Goal: Find specific page/section: Find specific page/section

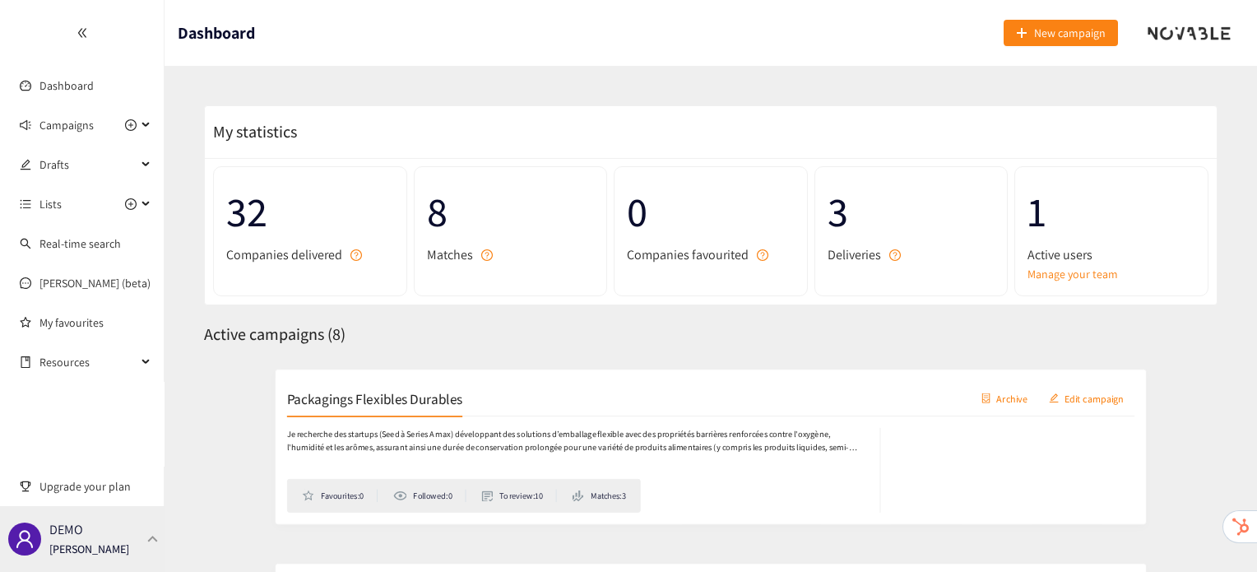
click at [158, 516] on div "DEMO [PERSON_NAME]" at bounding box center [82, 539] width 164 height 66
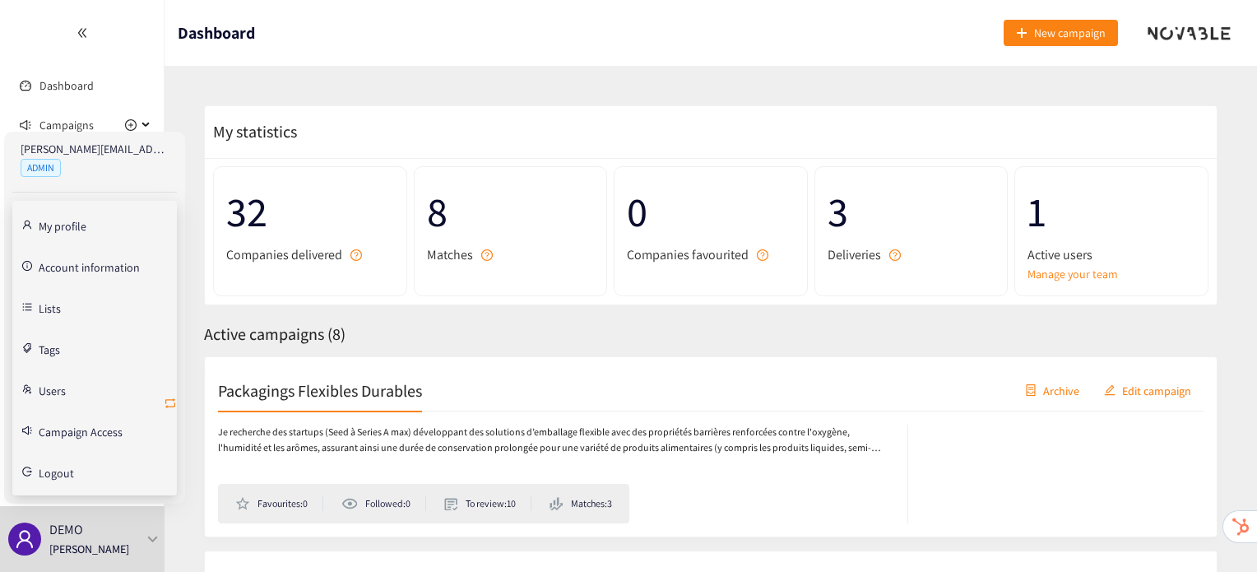
click at [174, 405] on icon "retweet" at bounding box center [170, 403] width 10 height 10
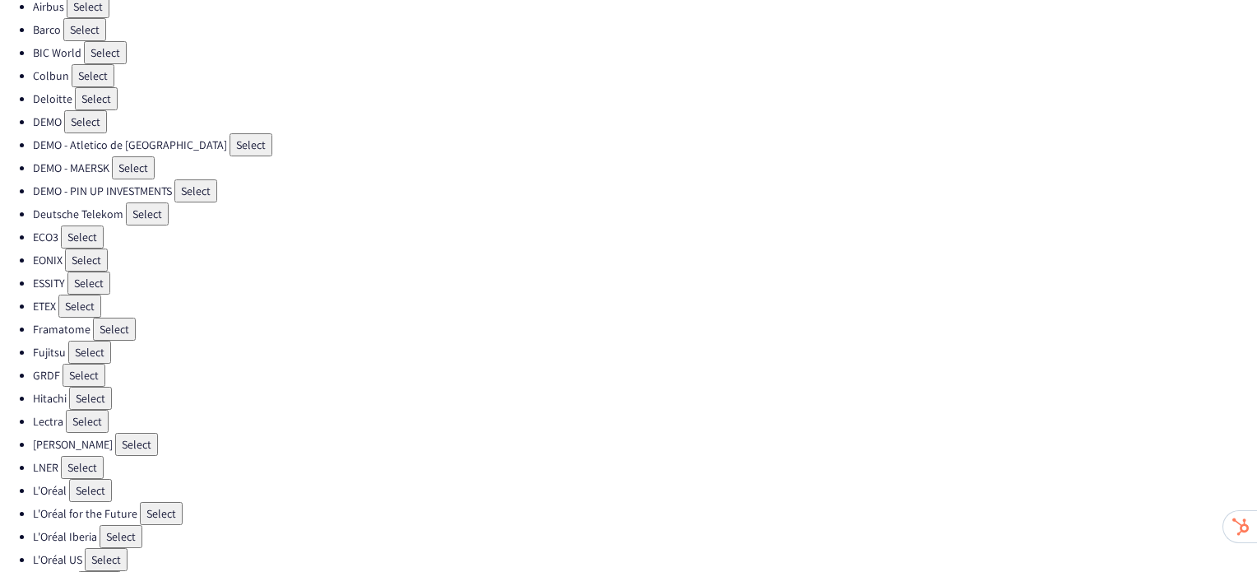
scroll to position [128, 0]
click at [104, 568] on button "Select" at bounding box center [99, 579] width 43 height 23
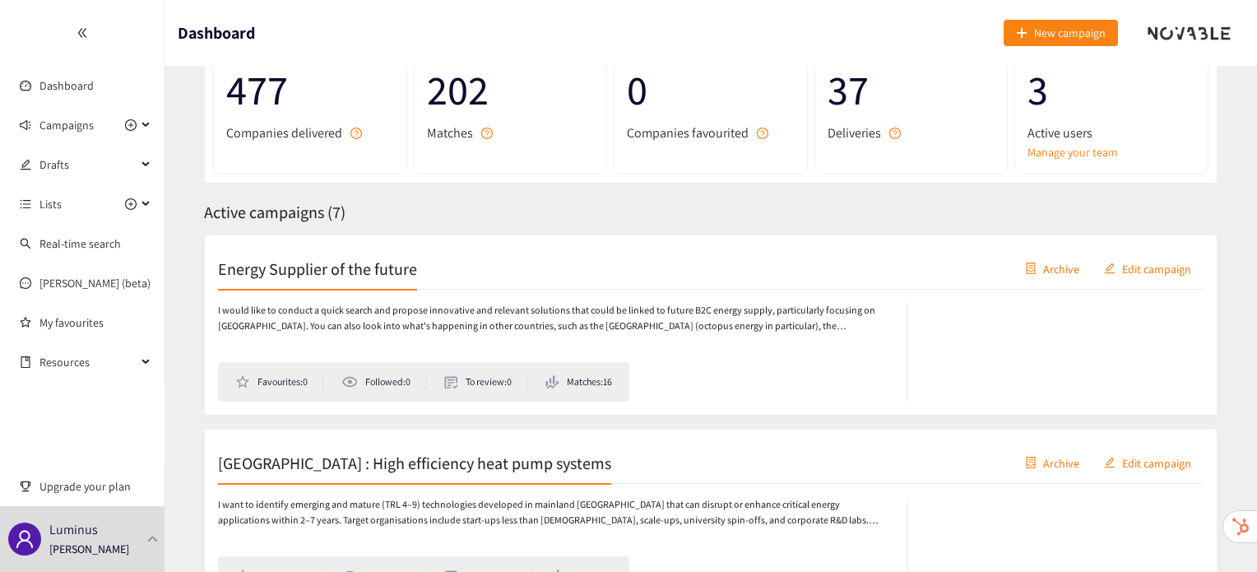
scroll to position [122, 0]
click at [353, 280] on h2 "Energy Supplier of the future" at bounding box center [317, 268] width 199 height 23
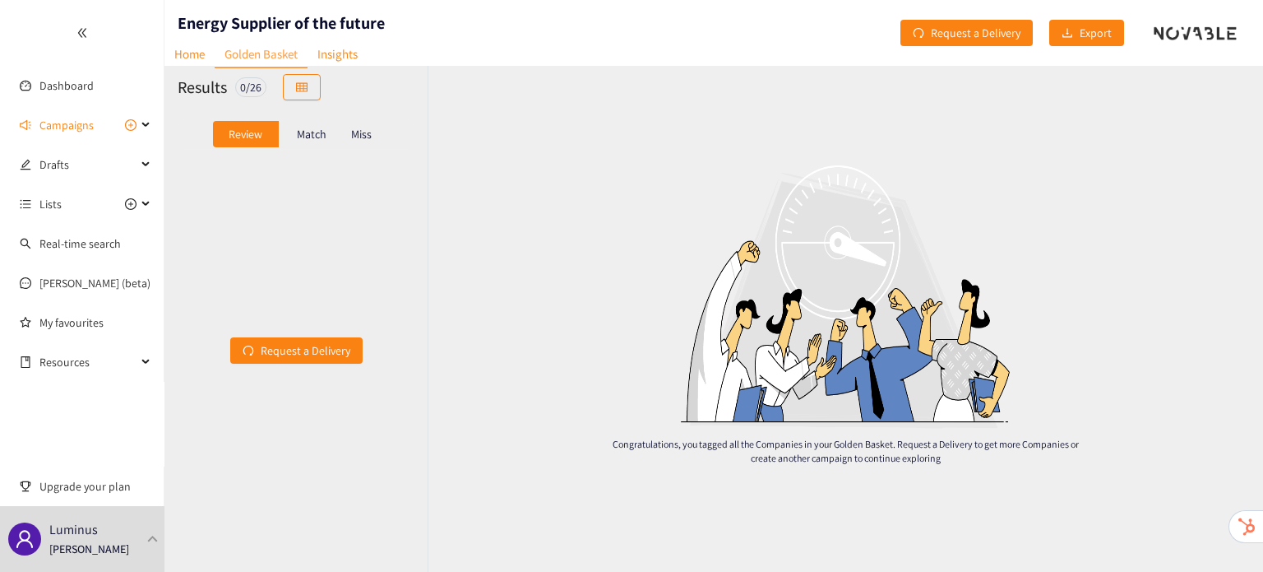
click at [372, 145] on div "Miss" at bounding box center [362, 134] width 35 height 26
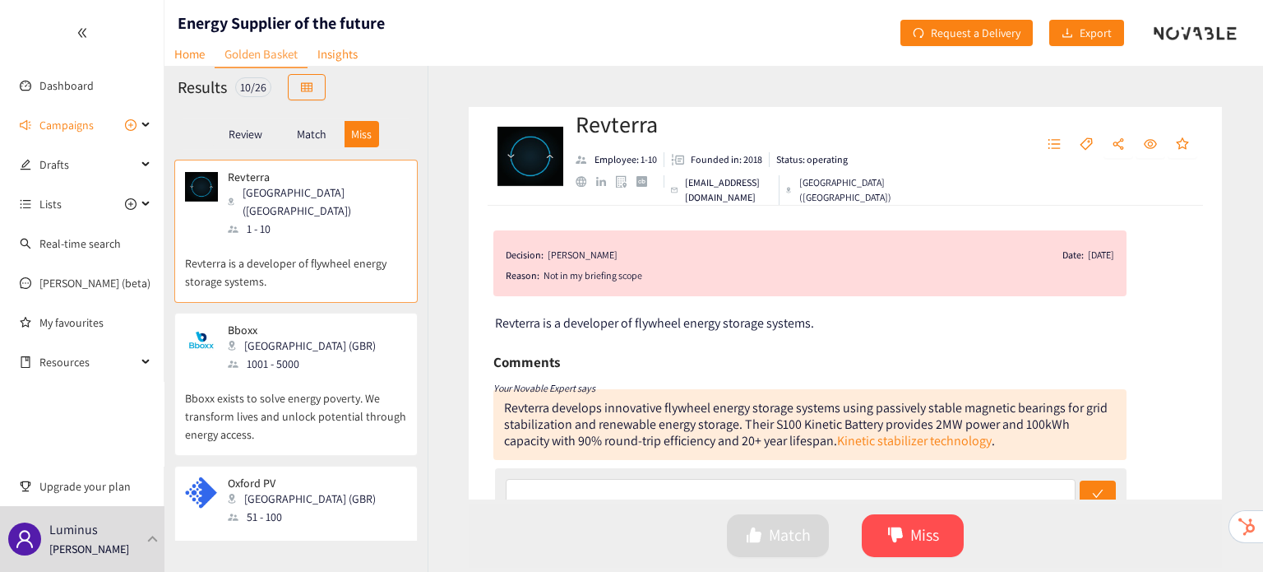
click at [313, 145] on div "Match" at bounding box center [312, 134] width 66 height 26
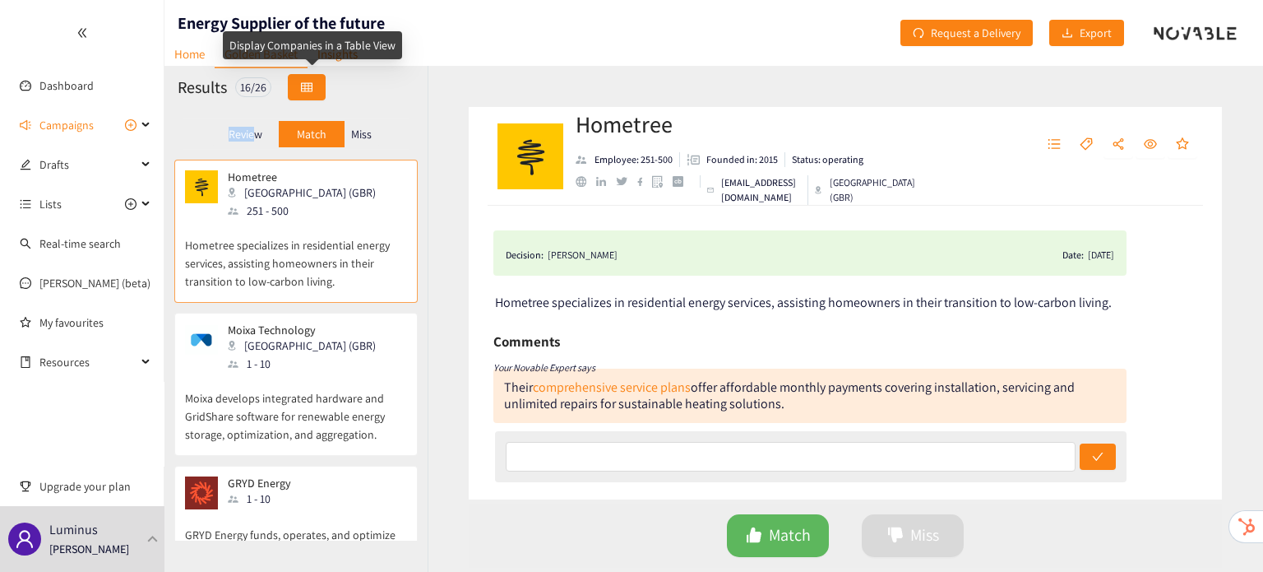
drag, startPoint x: 254, startPoint y: 143, endPoint x: 308, endPoint y: 85, distance: 79.2
click at [308, 85] on div "Results 16 / 26 Review Match Miss Hometree [GEOGRAPHIC_DATA] (GBR) 251 - 500 Ho…" at bounding box center [295, 319] width 263 height 506
click at [308, 85] on icon "table" at bounding box center [307, 87] width 12 height 12
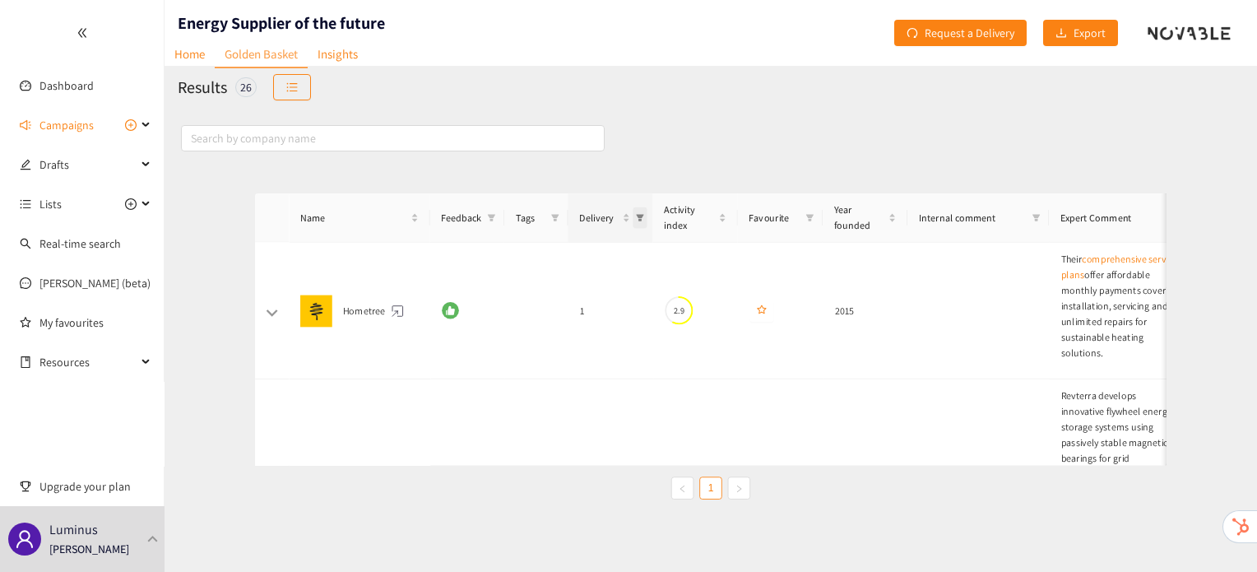
click at [632, 191] on icon "filter" at bounding box center [628, 196] width 10 height 10
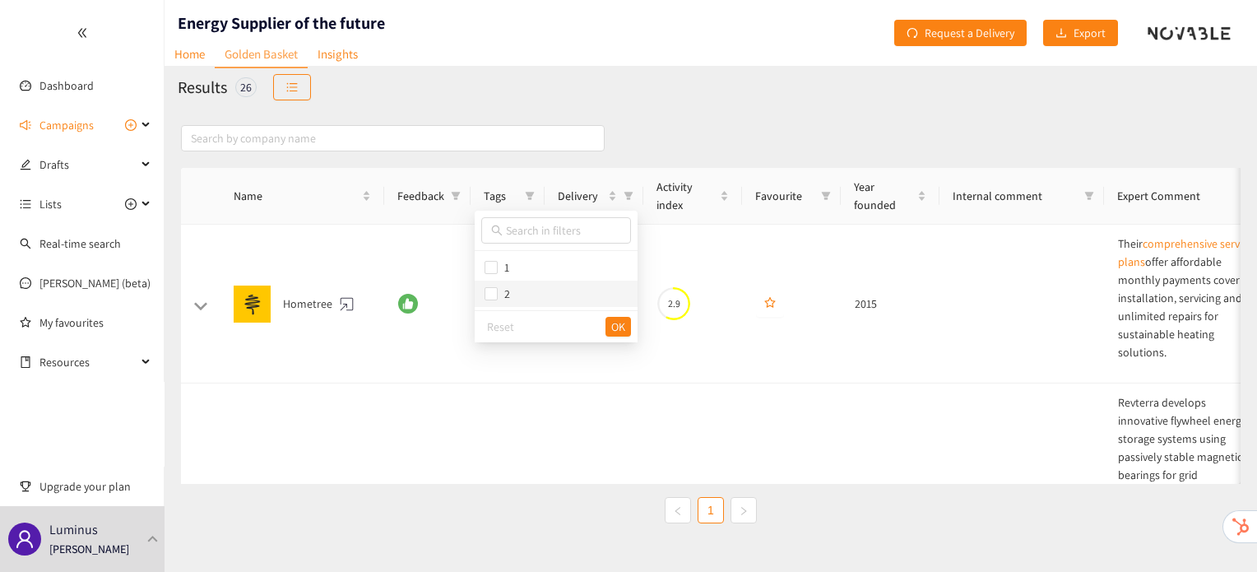
click at [531, 292] on span "2" at bounding box center [555, 294] width 143 height 18
checkbox input "true"
click at [622, 323] on span "OK" at bounding box center [618, 326] width 14 height 18
